Goal: Obtain resource: Obtain resource

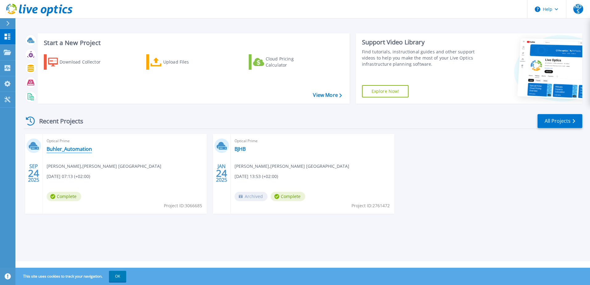
click at [76, 149] on link "Buhler_Automation" at bounding box center [69, 149] width 45 height 6
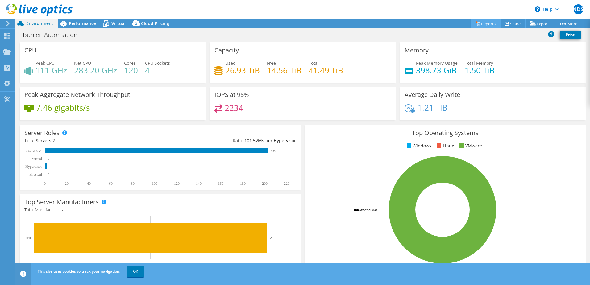
click at [478, 24] on link "Reports" at bounding box center [486, 24] width 30 height 10
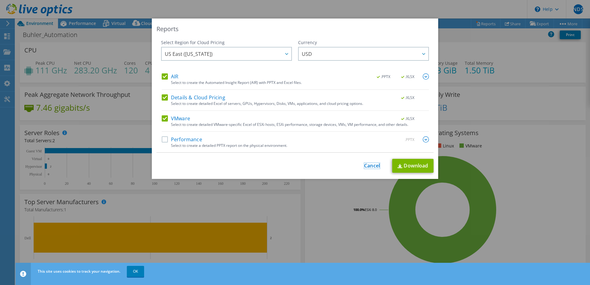
click at [369, 166] on link "Cancel" at bounding box center [372, 166] width 16 height 6
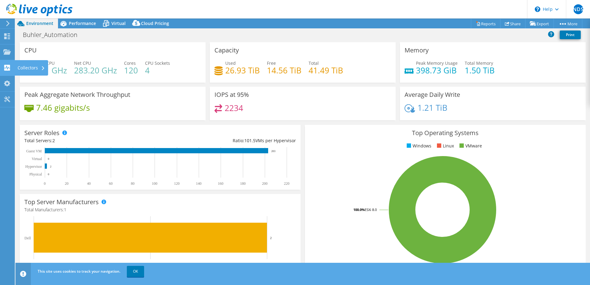
click at [27, 67] on div "Collectors" at bounding box center [32, 67] width 34 height 15
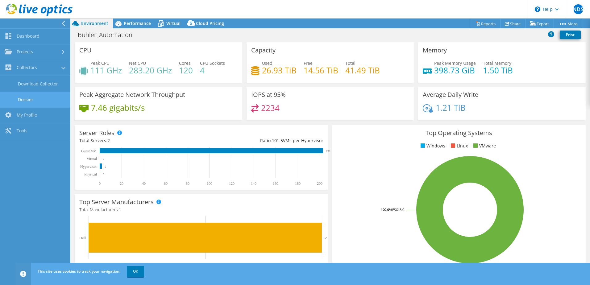
click at [31, 97] on link "Dossier" at bounding box center [35, 100] width 70 height 16
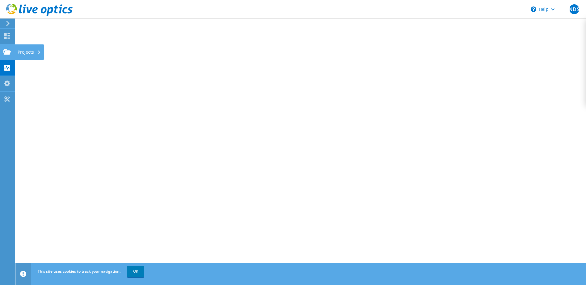
click at [19, 54] on div "Projects" at bounding box center [30, 51] width 30 height 15
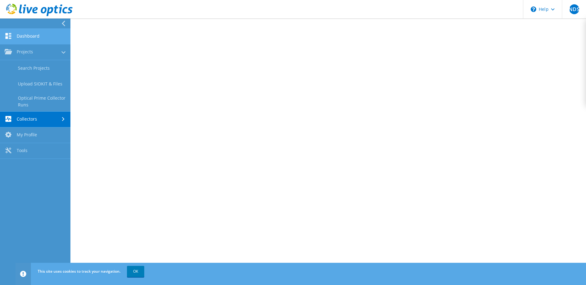
click at [29, 39] on link "Dashboard" at bounding box center [35, 37] width 70 height 16
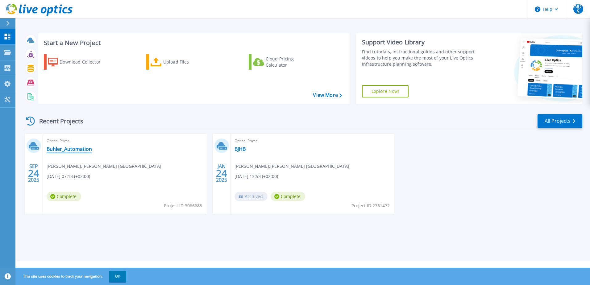
click at [73, 148] on link "Buhler_Automation" at bounding box center [69, 149] width 45 height 6
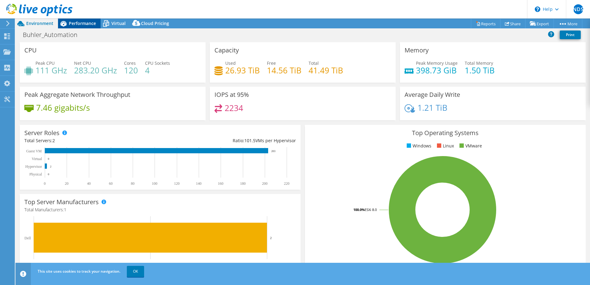
click at [86, 23] on span "Performance" at bounding box center [82, 23] width 27 height 6
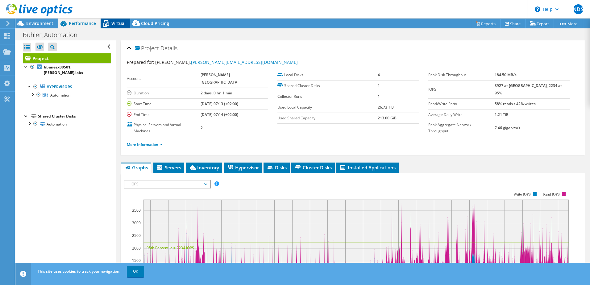
click at [116, 24] on span "Virtual" at bounding box center [118, 23] width 14 height 6
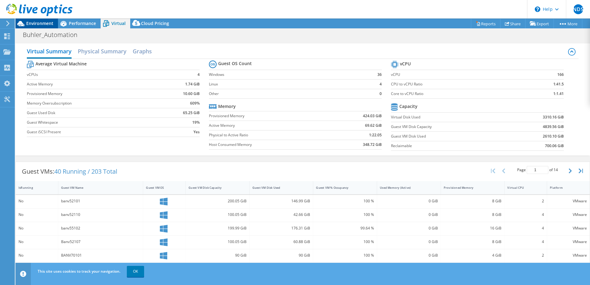
click at [31, 25] on span "Environment" at bounding box center [39, 23] width 27 height 6
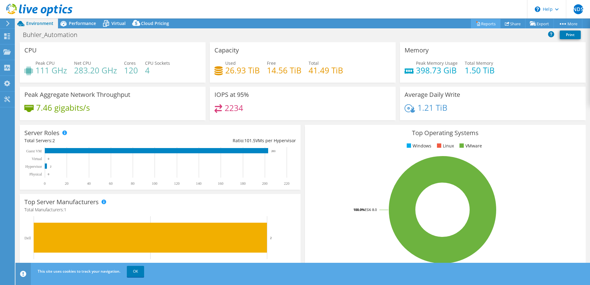
click at [483, 26] on link "Reports" at bounding box center [486, 24] width 30 height 10
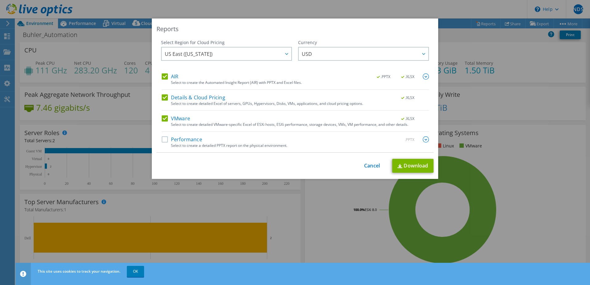
click at [424, 77] on img at bounding box center [426, 76] width 6 height 6
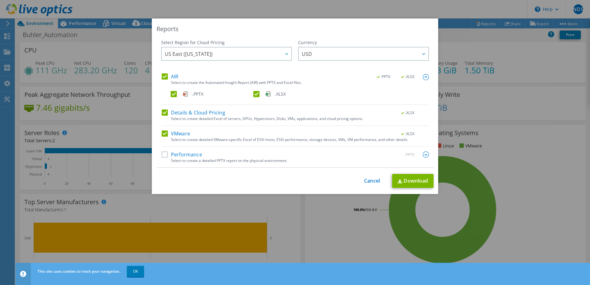
click at [424, 77] on img at bounding box center [426, 77] width 6 height 6
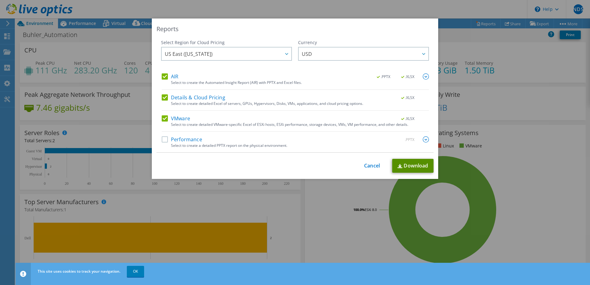
click at [422, 164] on link "Download" at bounding box center [412, 166] width 41 height 14
click at [365, 166] on link "Cancel" at bounding box center [372, 166] width 16 height 6
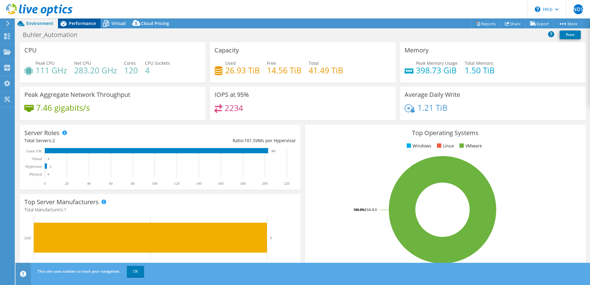
click at [78, 26] on div "Performance" at bounding box center [79, 24] width 43 height 10
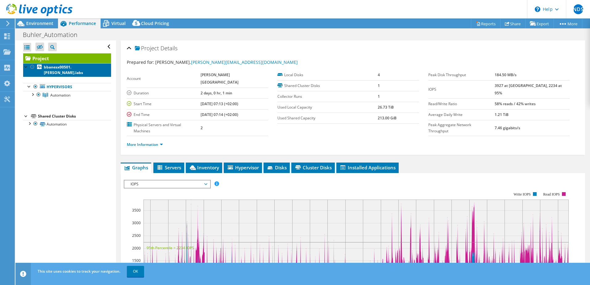
click at [76, 66] on b "bbanesx00501.[PERSON_NAME].labs" at bounding box center [63, 70] width 39 height 11
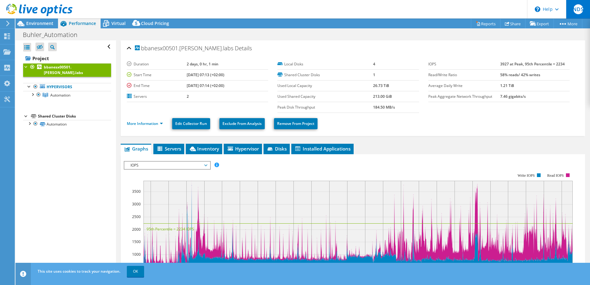
click at [581, 12] on span "NDS" at bounding box center [579, 9] width 10 height 10
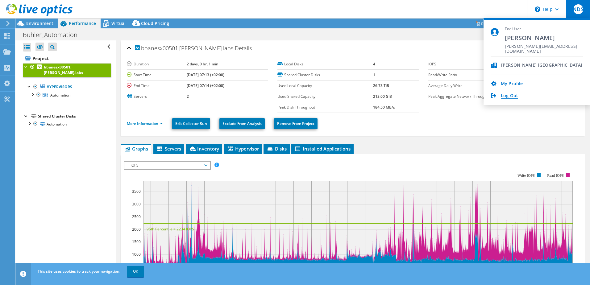
click at [512, 96] on link "Log Out" at bounding box center [509, 96] width 17 height 6
